Goal: Transaction & Acquisition: Purchase product/service

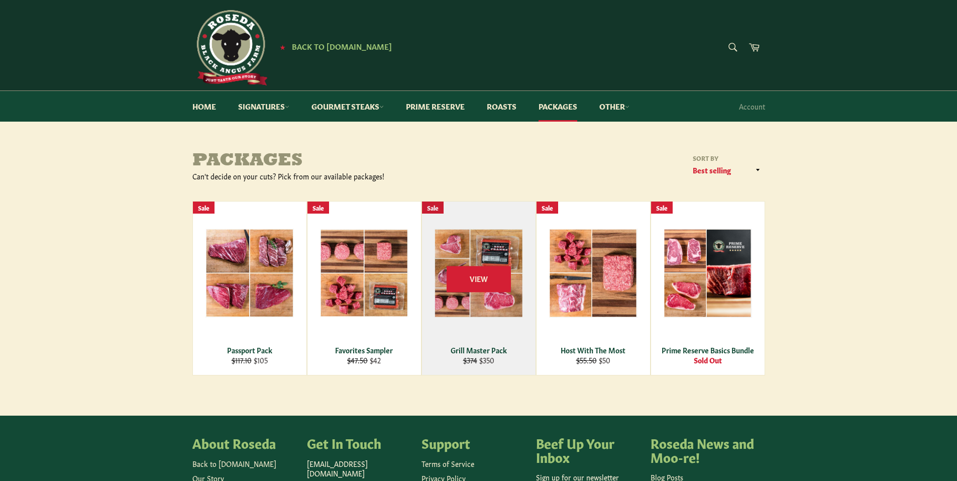
click at [471, 356] on div "View" at bounding box center [479, 288] width 114 height 173
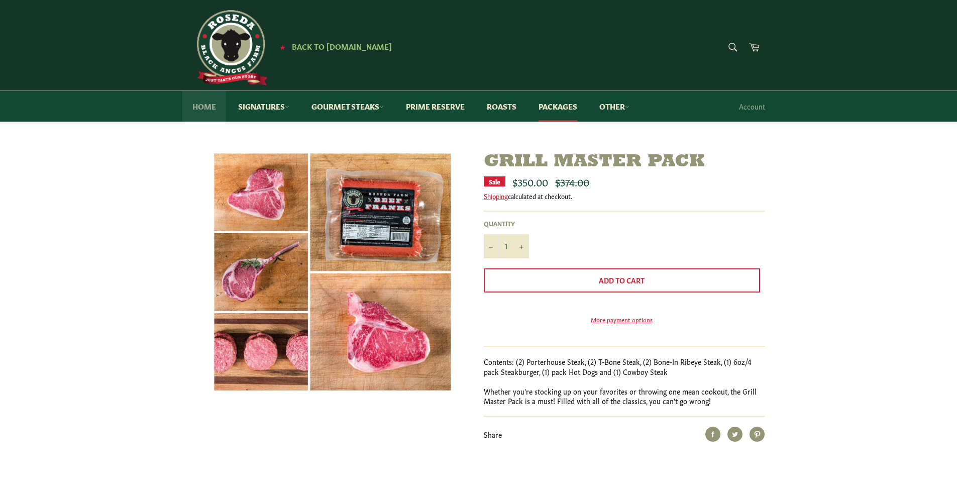
click at [207, 110] on link "Home" at bounding box center [204, 106] width 44 height 31
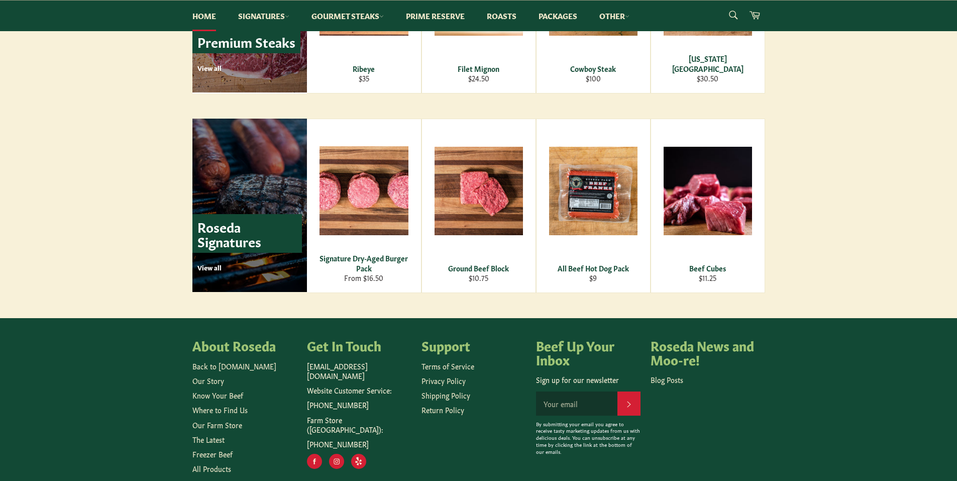
scroll to position [1357, 0]
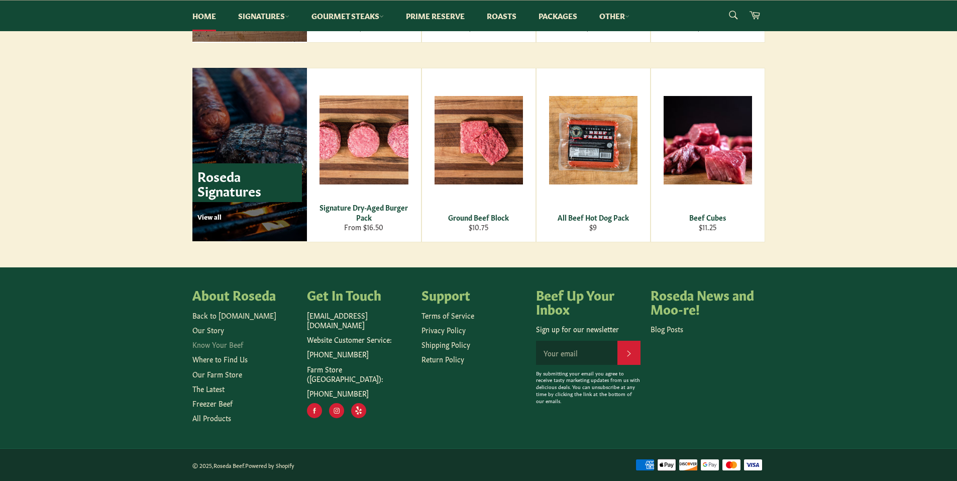
click at [212, 345] on link "Know Your Beef" at bounding box center [217, 344] width 51 height 10
